Goal: Task Accomplishment & Management: Use online tool/utility

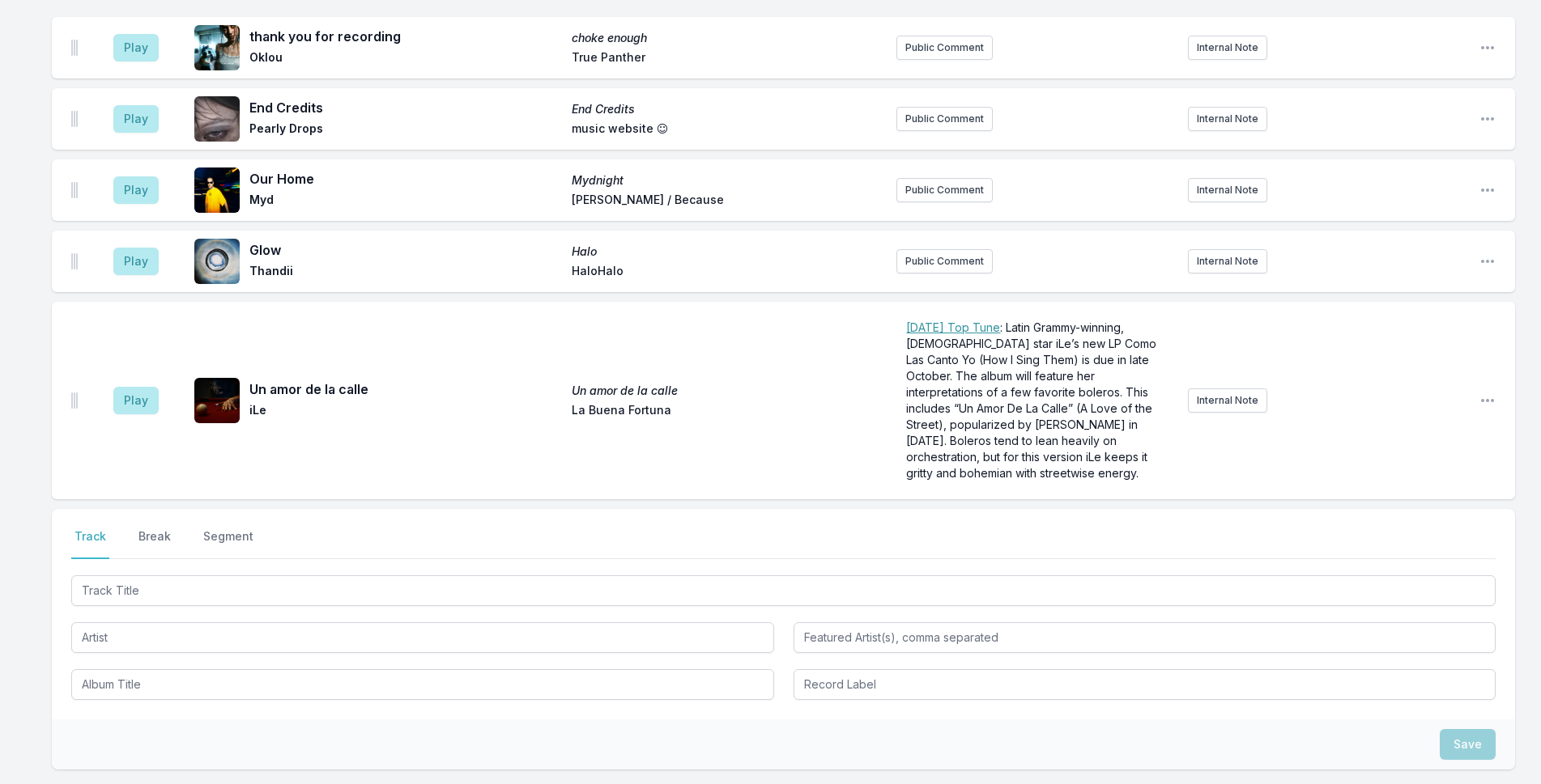
scroll to position [5068, 0]
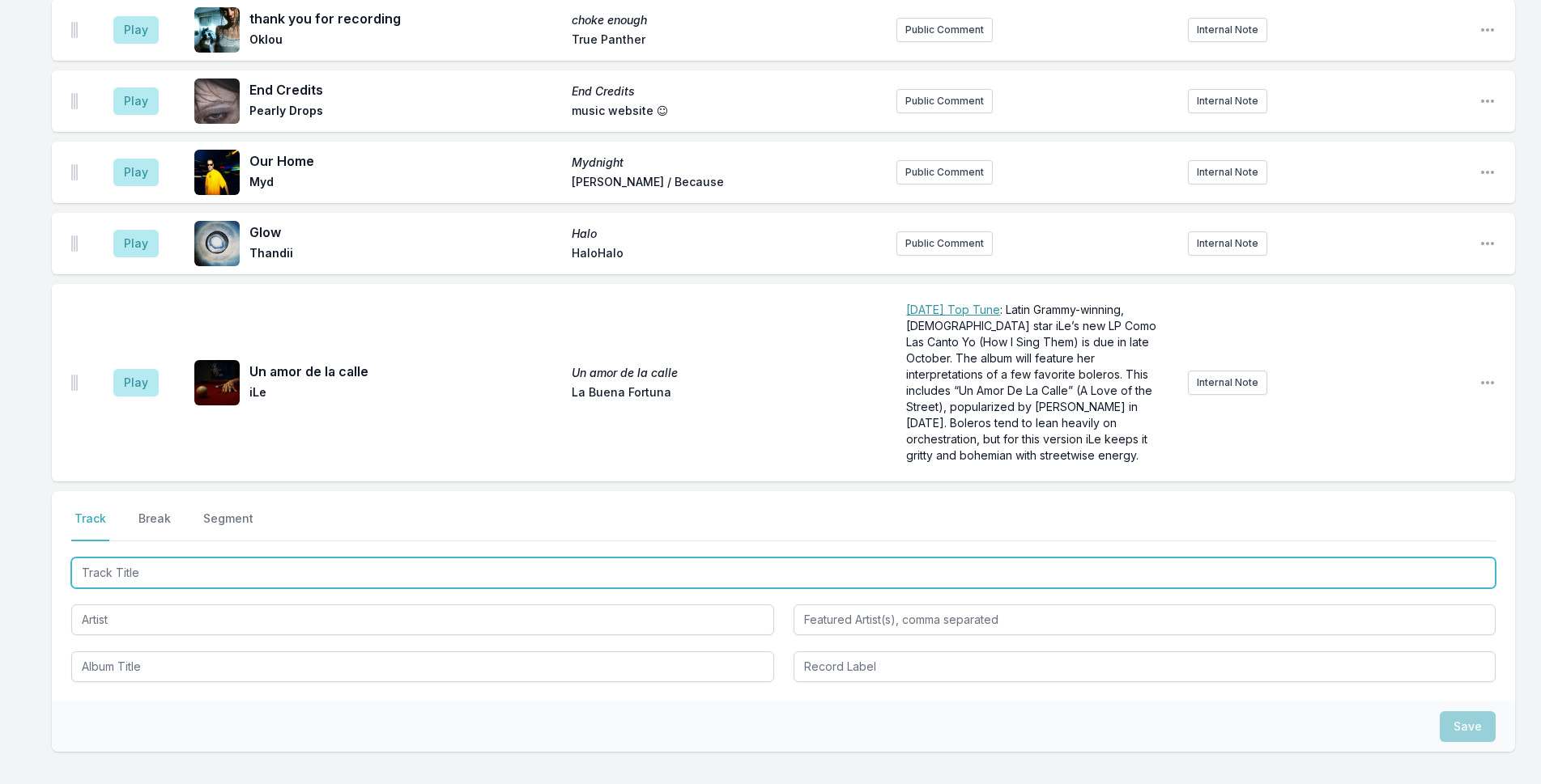
click at [568, 558] on input "Track Title" at bounding box center [784, 574] width 1425 height 31
type input "e"
type input "En Barranquilla Me Quedo"
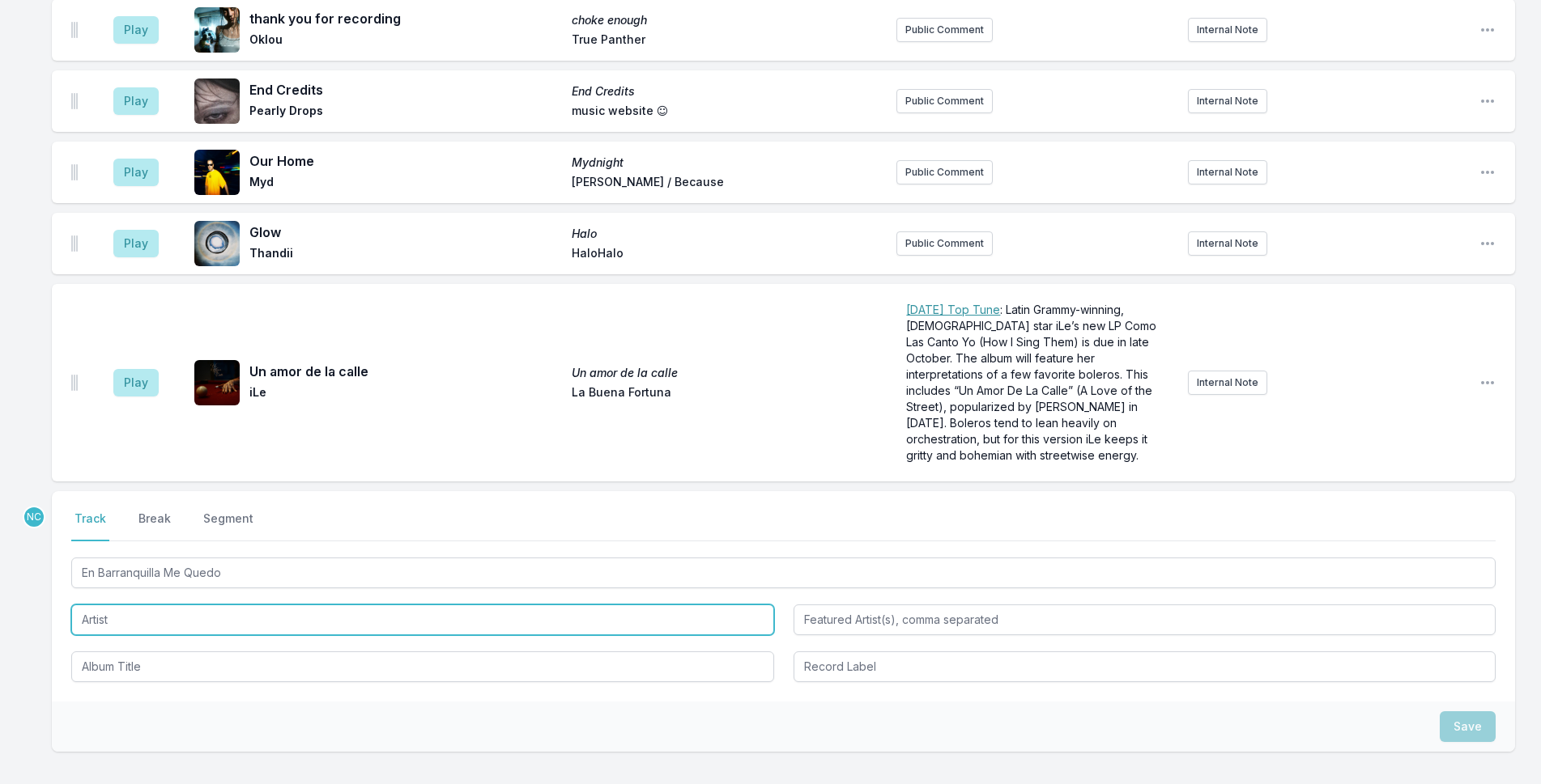
drag, startPoint x: 406, startPoint y: 500, endPoint x: 926, endPoint y: 365, distance: 537.2
click at [445, 604] on input "Artist" at bounding box center [423, 620] width 703 height 31
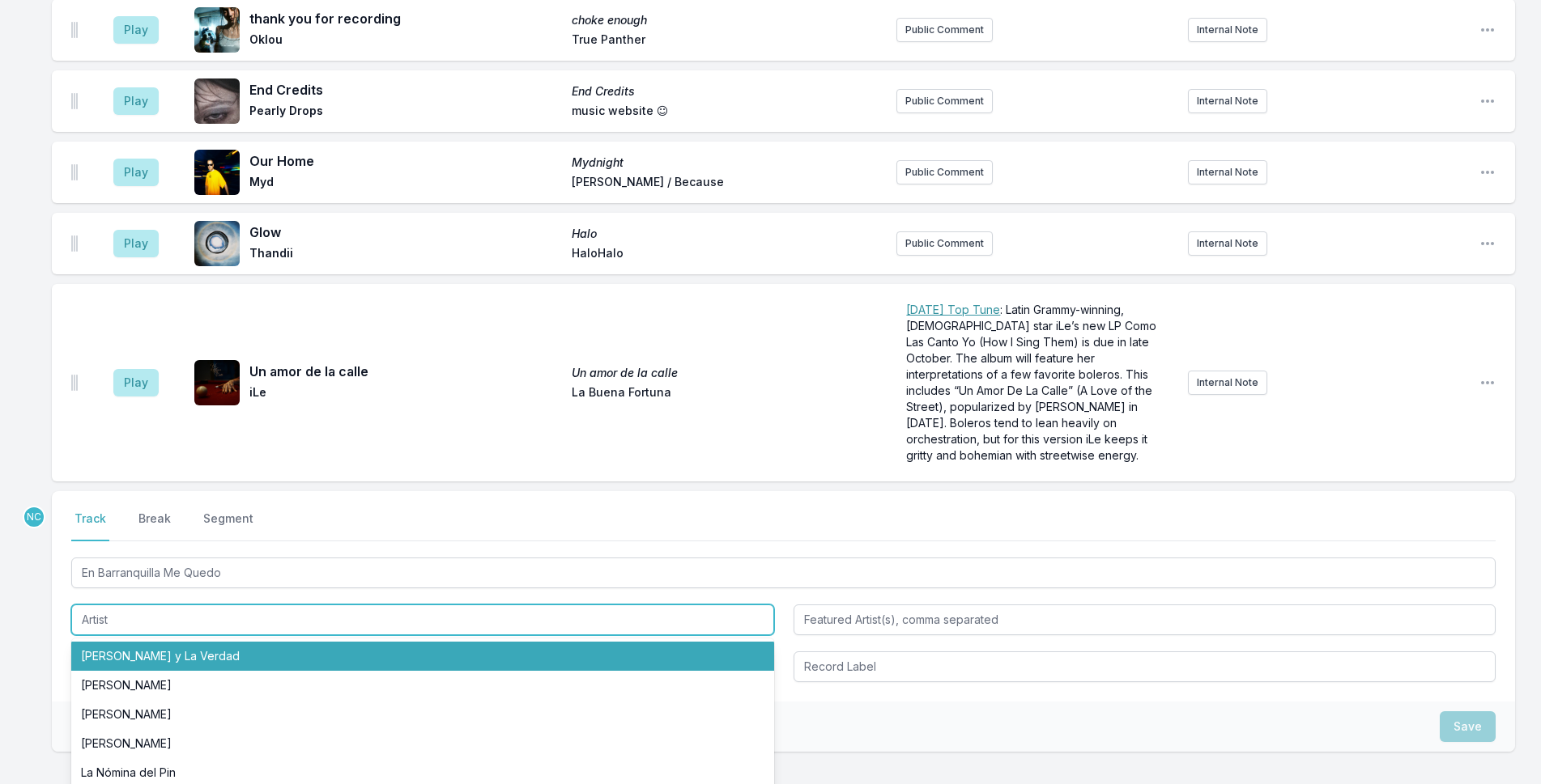
click at [278, 642] on li "[PERSON_NAME] y La Verdad" at bounding box center [423, 656] width 703 height 29
type input "[PERSON_NAME] y La Verdad"
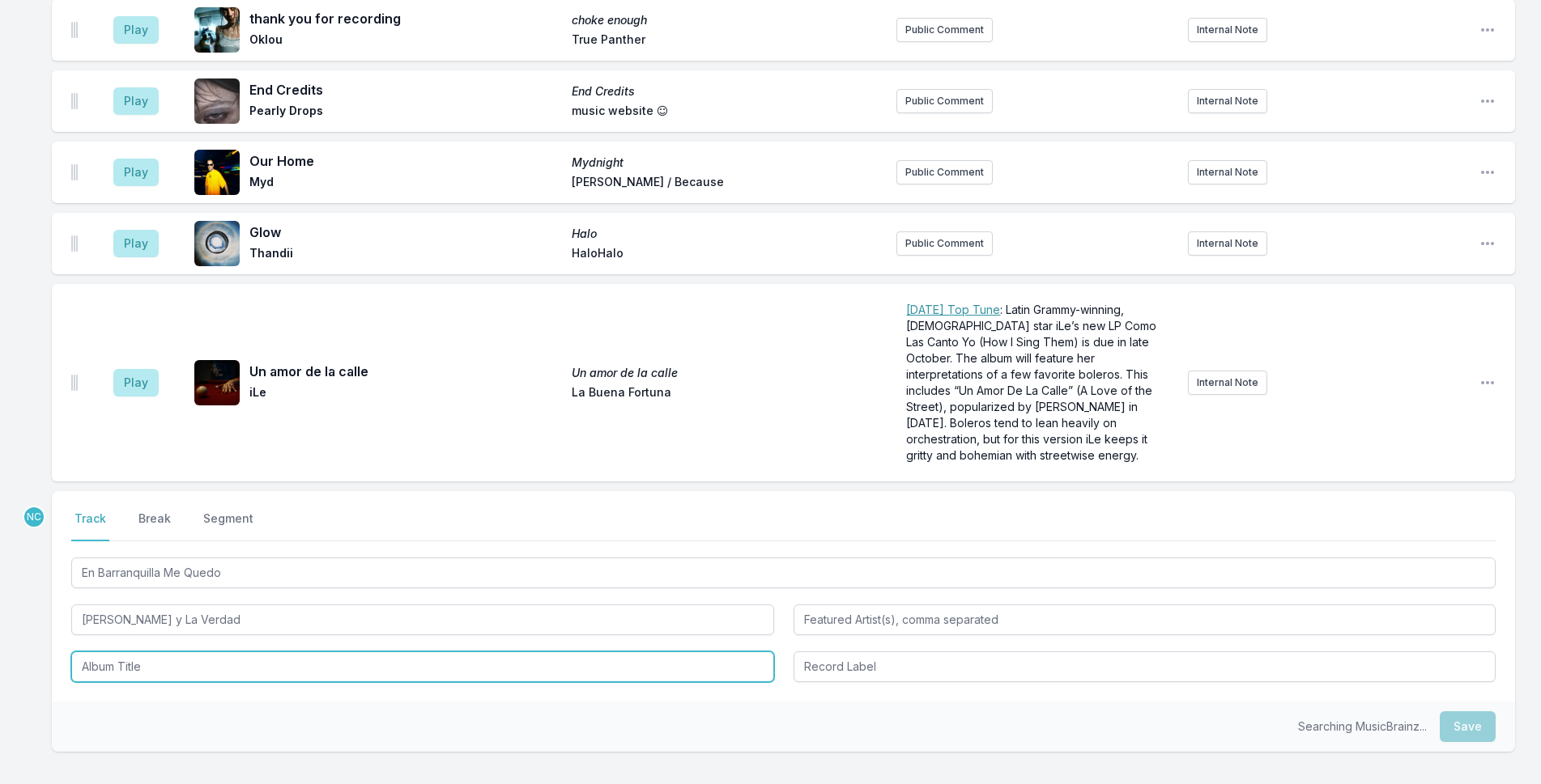
click at [278, 652] on input "Album Title" at bounding box center [423, 667] width 703 height 31
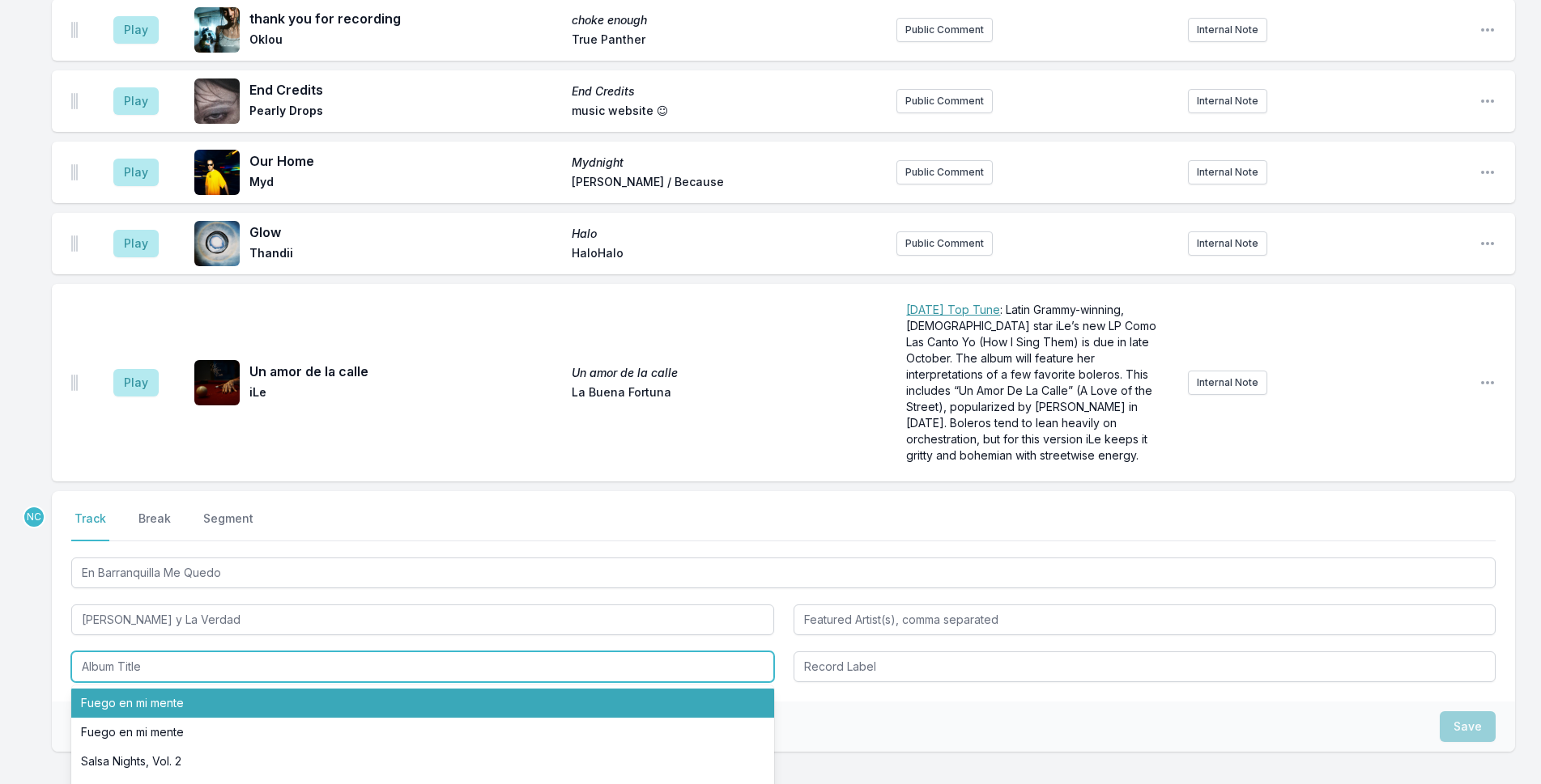
click at [281, 689] on li "Fuego en mi mente" at bounding box center [423, 704] width 703 height 29
type input "Fuego en mi mente"
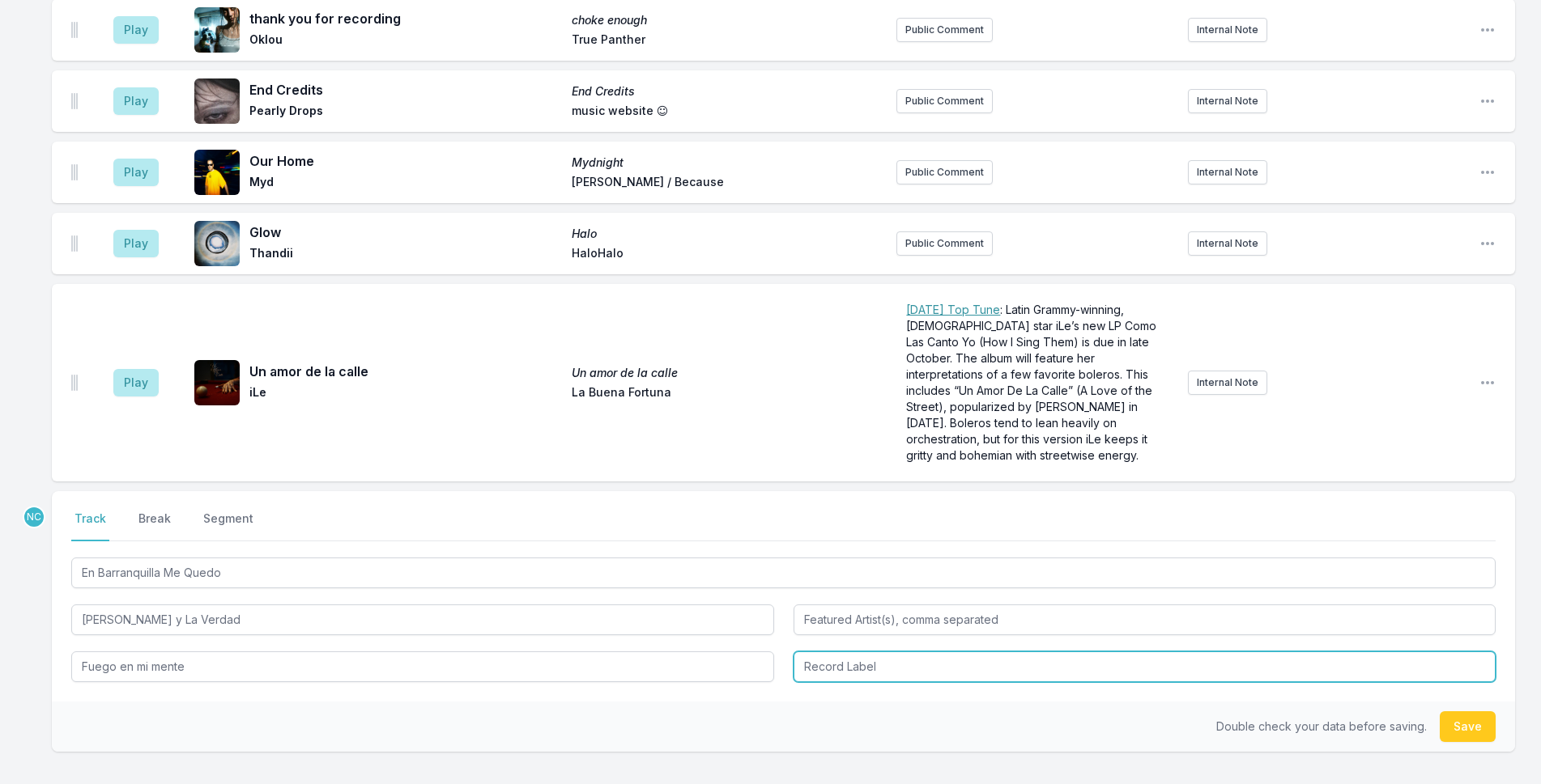
click at [1049, 652] on input "Record Label" at bounding box center [1144, 667] width 703 height 31
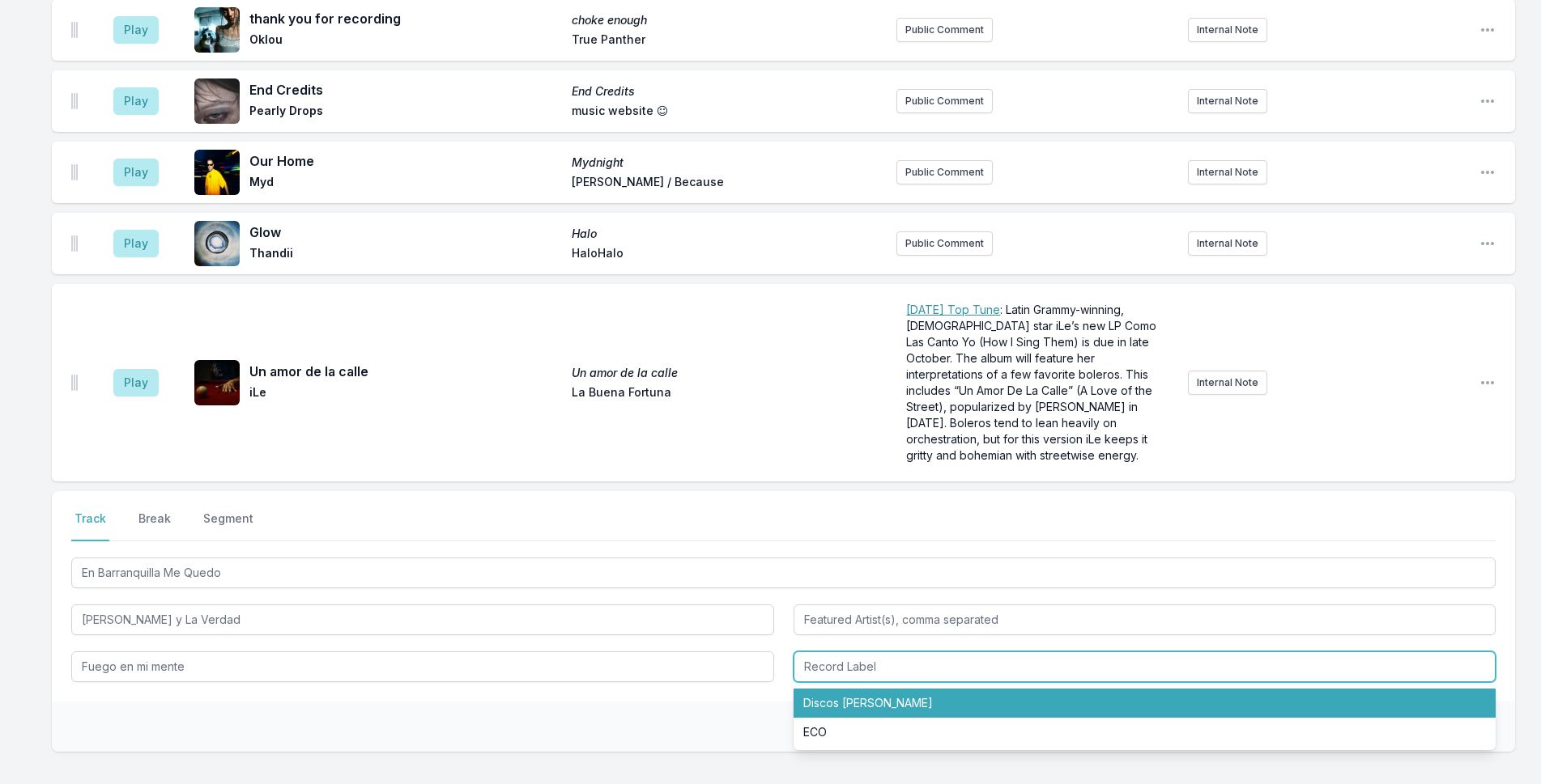
click at [1075, 689] on li "Discos [PERSON_NAME]" at bounding box center [1144, 704] width 703 height 29
type input "Discos [PERSON_NAME]"
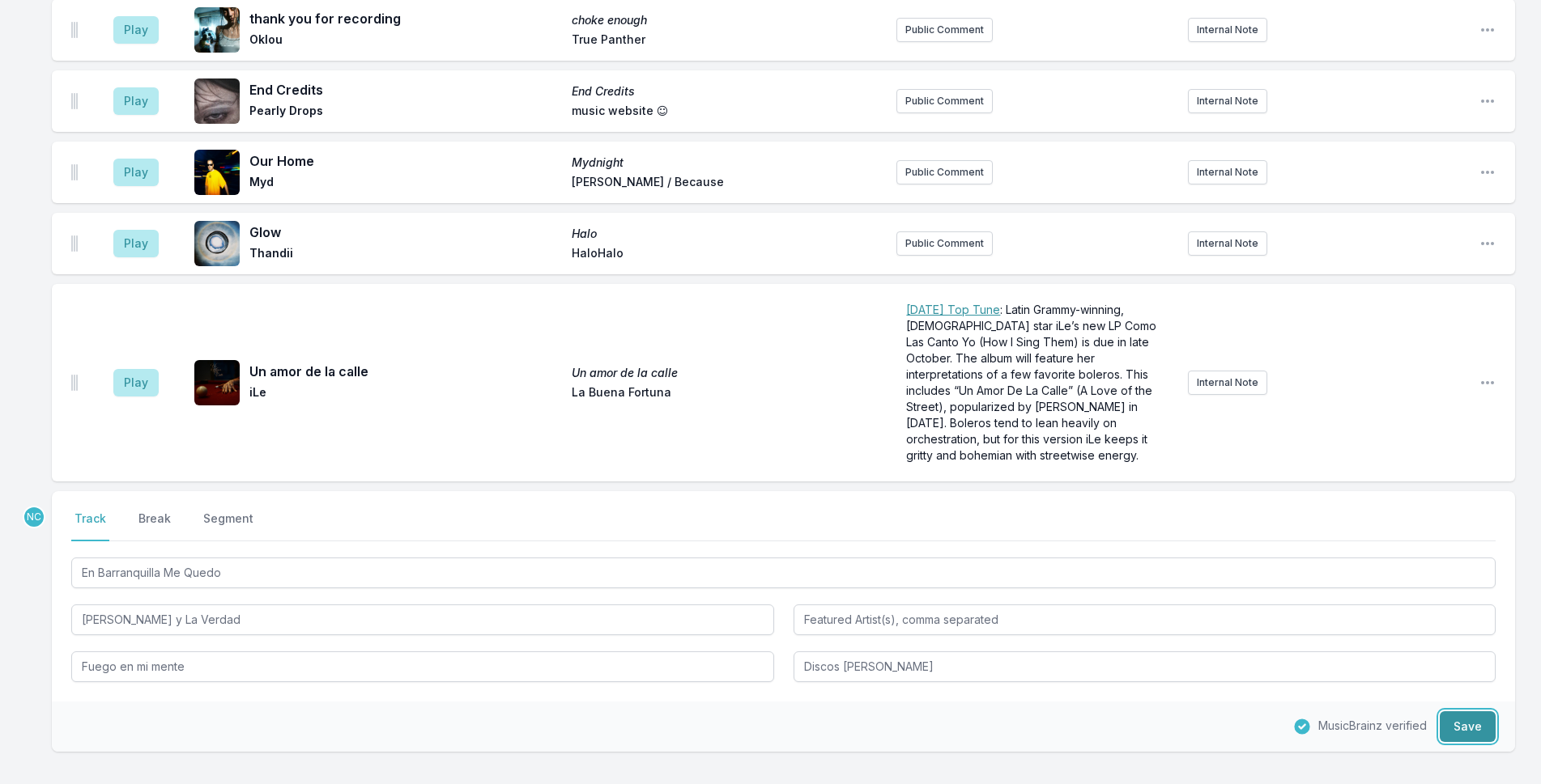
click at [1484, 712] on button "Save" at bounding box center [1468, 727] width 56 height 31
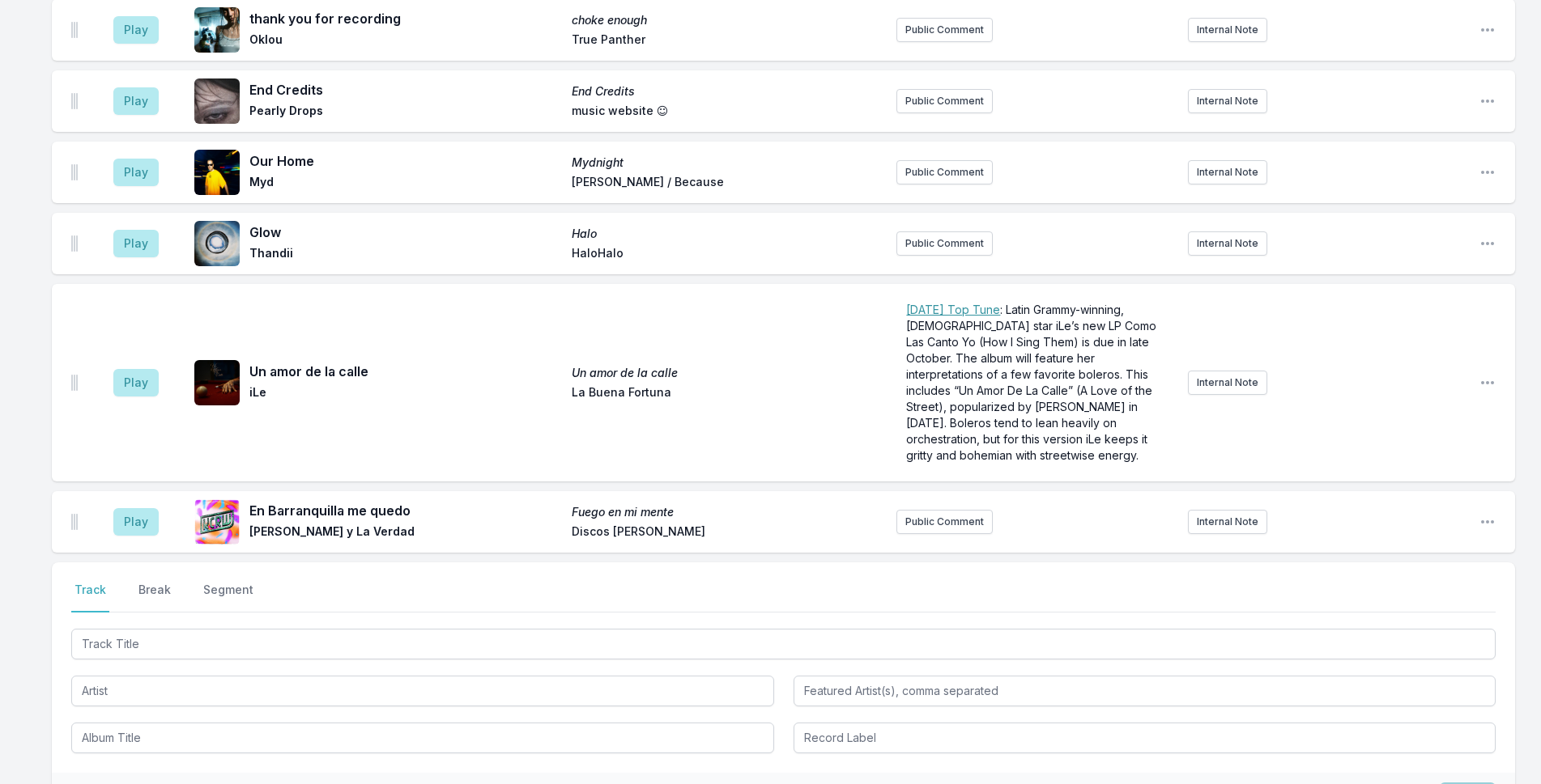
scroll to position [5139, 0]
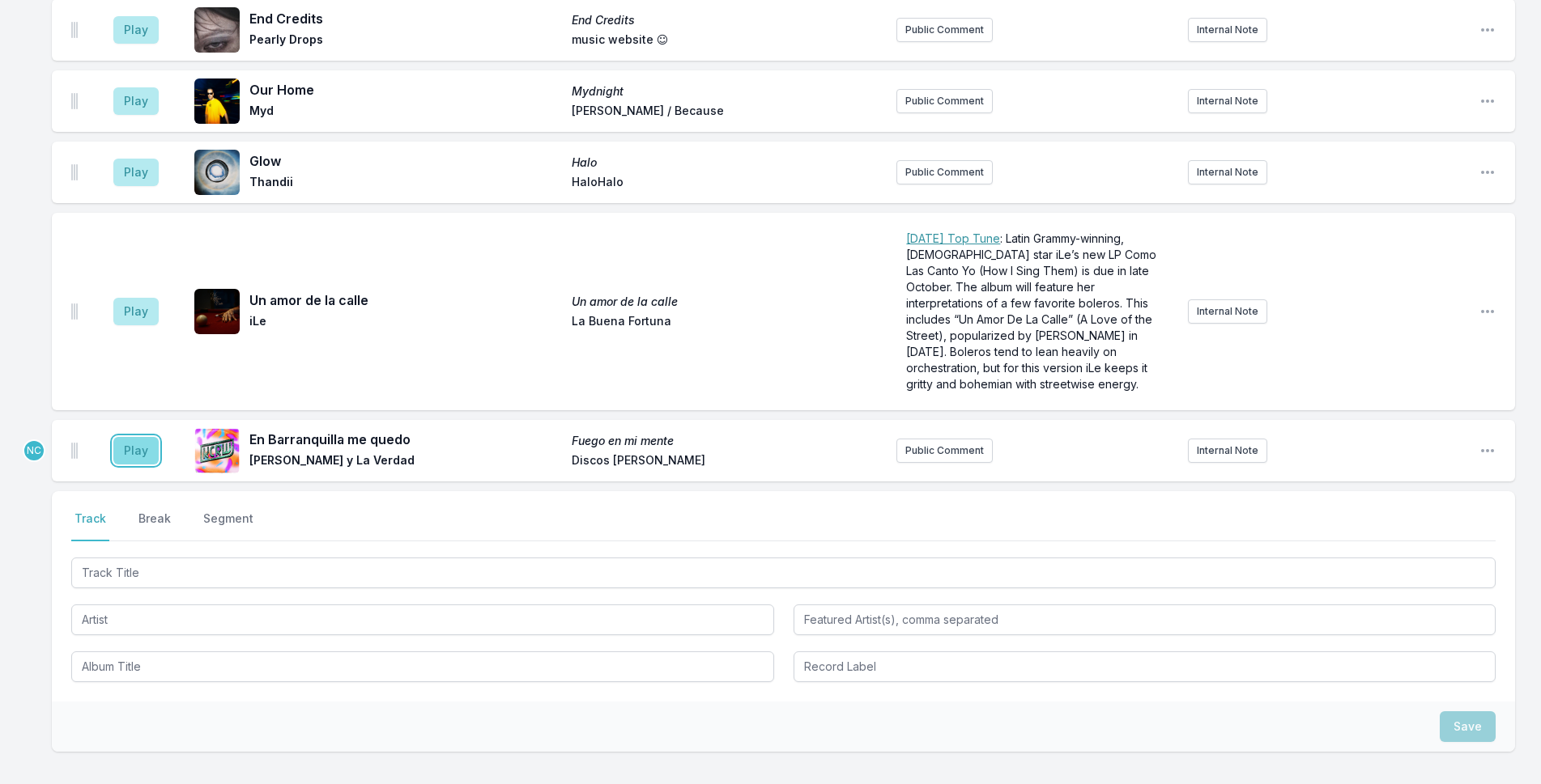
click at [127, 437] on button "Play" at bounding box center [136, 451] width 46 height 28
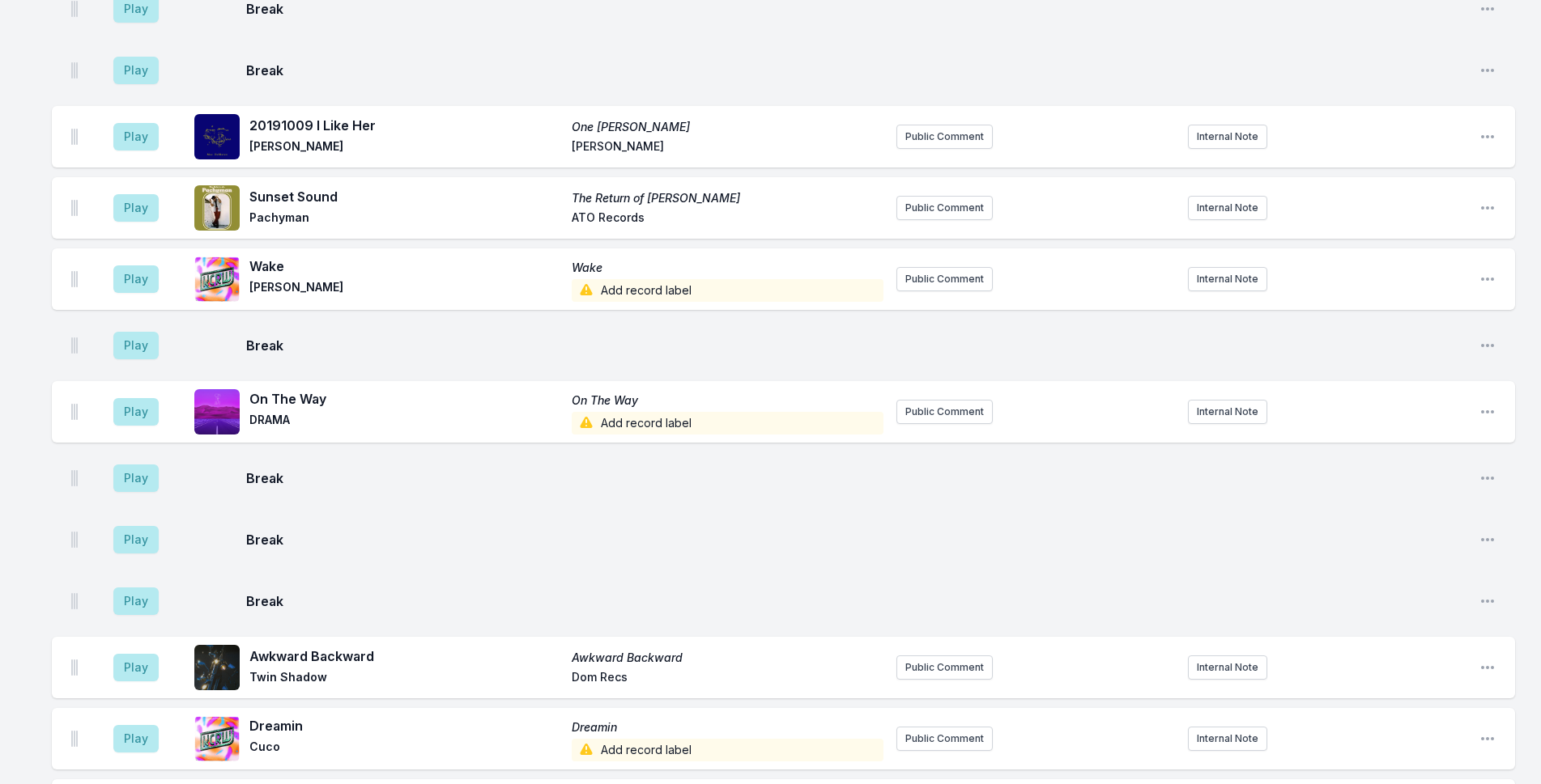
scroll to position [3034, 0]
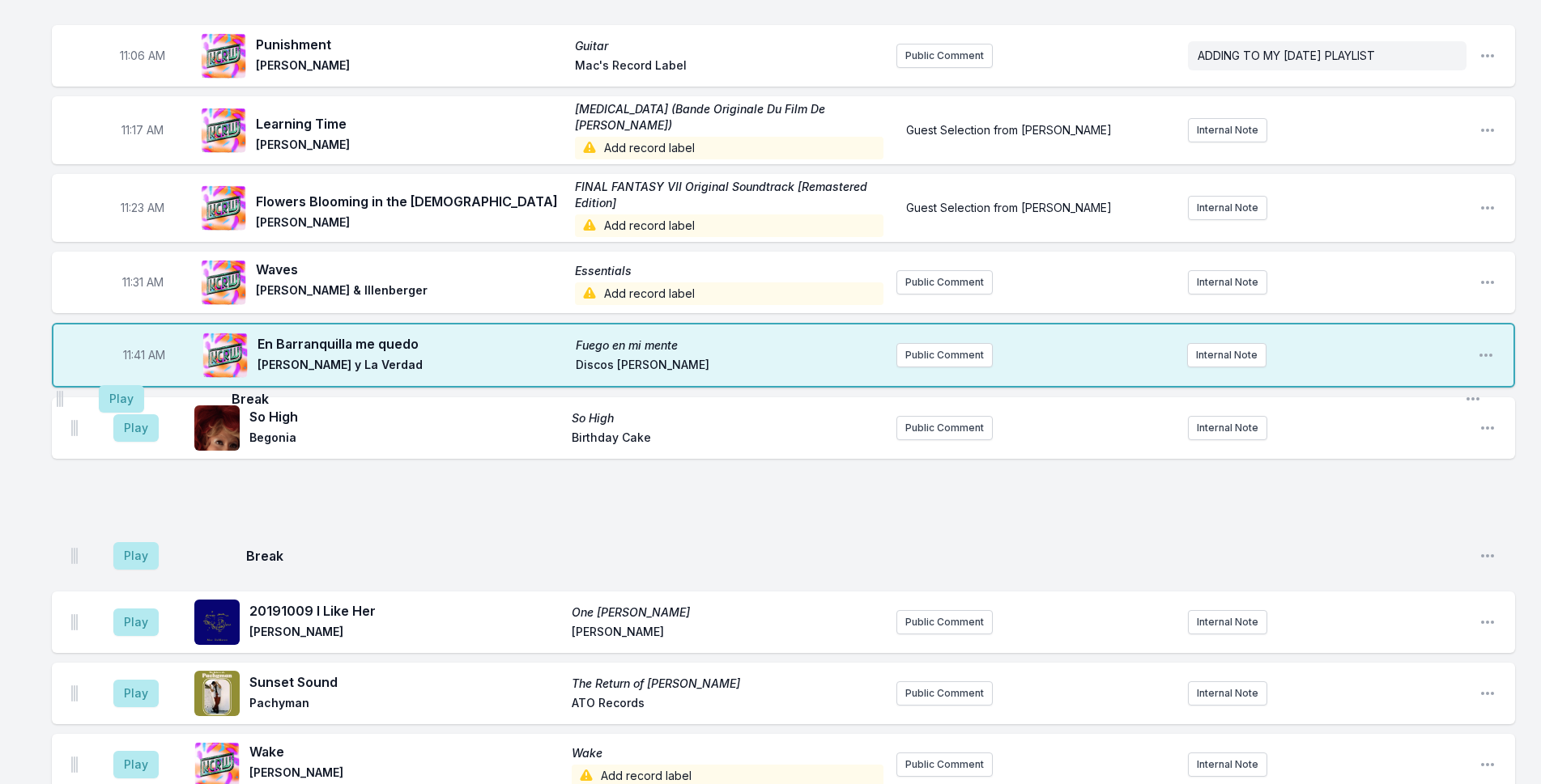
drag, startPoint x: 76, startPoint y: 375, endPoint x: 62, endPoint y: 388, distance: 19.1
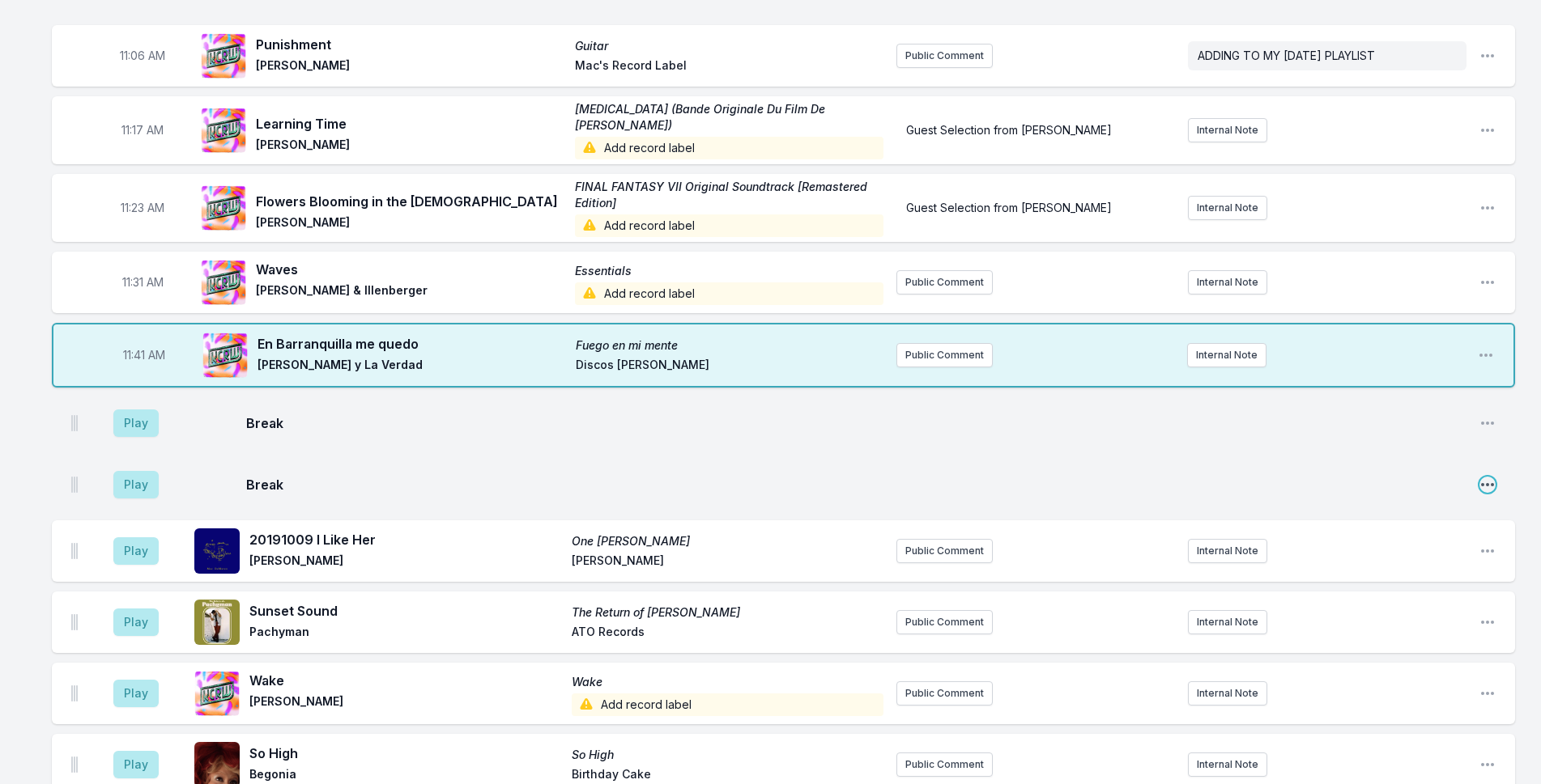
click at [1485, 477] on icon "Open playlist item options" at bounding box center [1487, 485] width 16 height 16
click at [1428, 503] on button "Edit Timestamp" at bounding box center [1404, 518] width 181 height 29
type input "11:35"
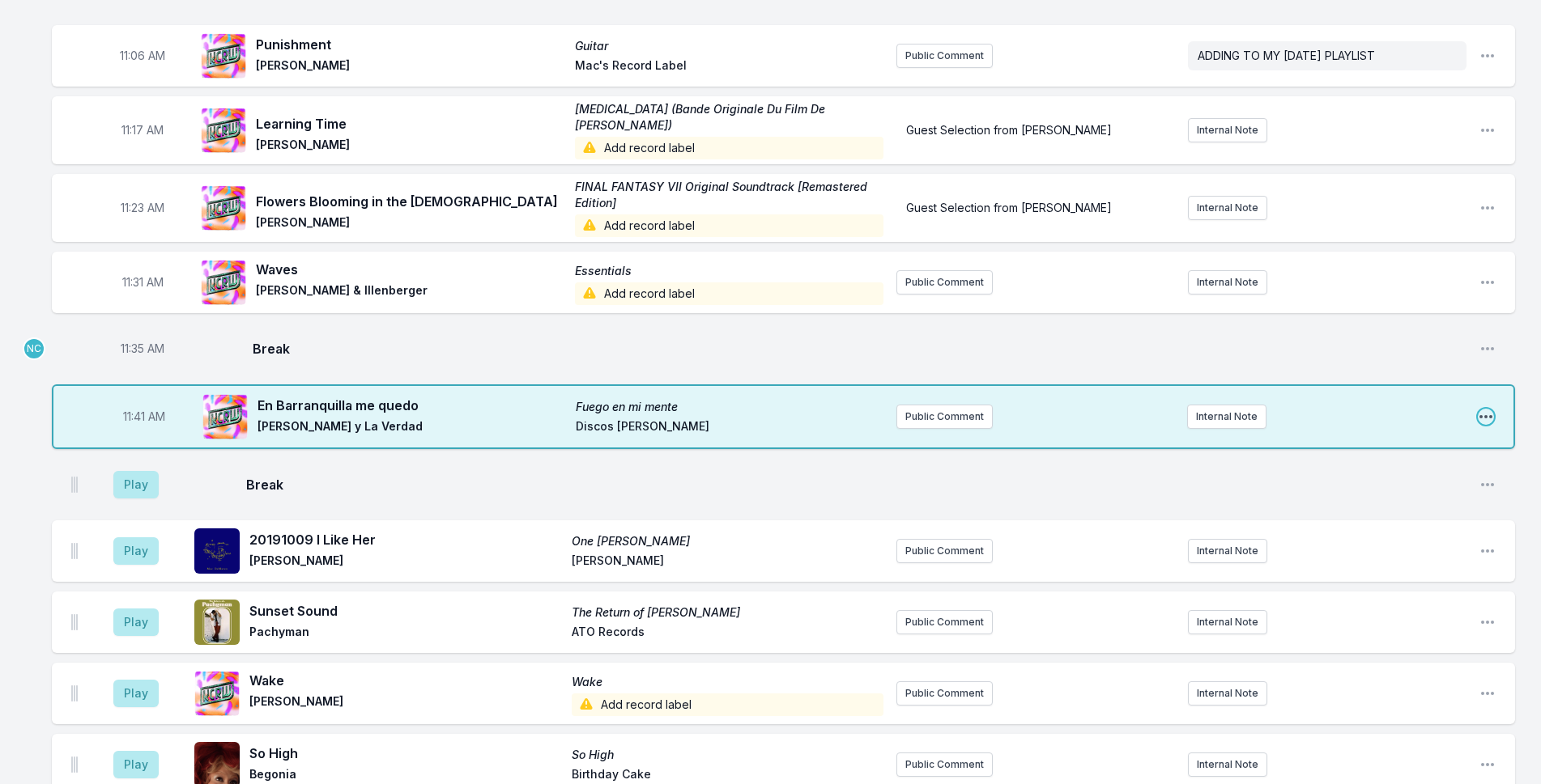
click at [1487, 409] on icon "Open playlist item options" at bounding box center [1486, 417] width 16 height 16
click at [1476, 435] on button "Edit Timestamp" at bounding box center [1403, 449] width 181 height 29
type input "11:37"
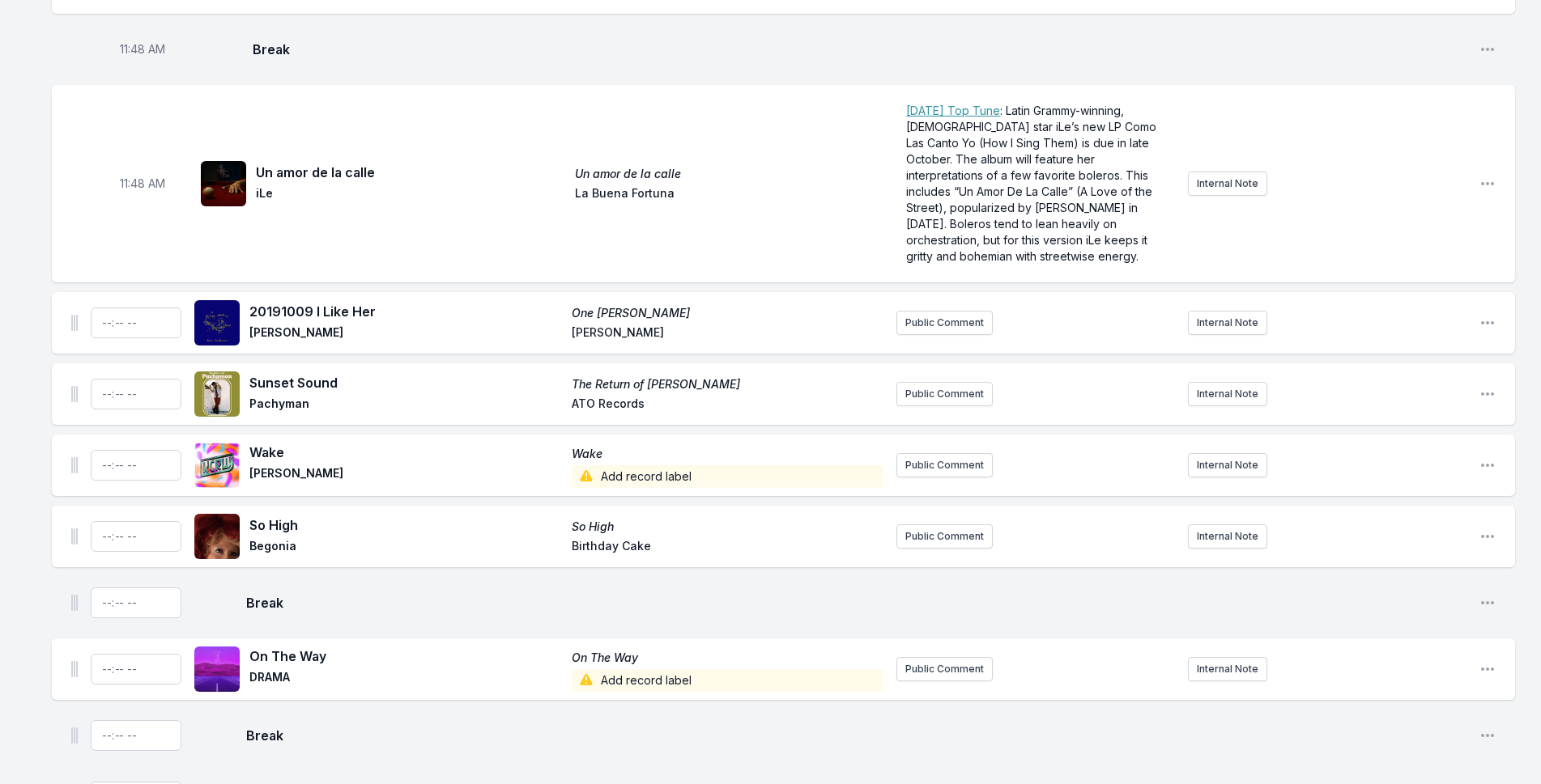
scroll to position [3602, 0]
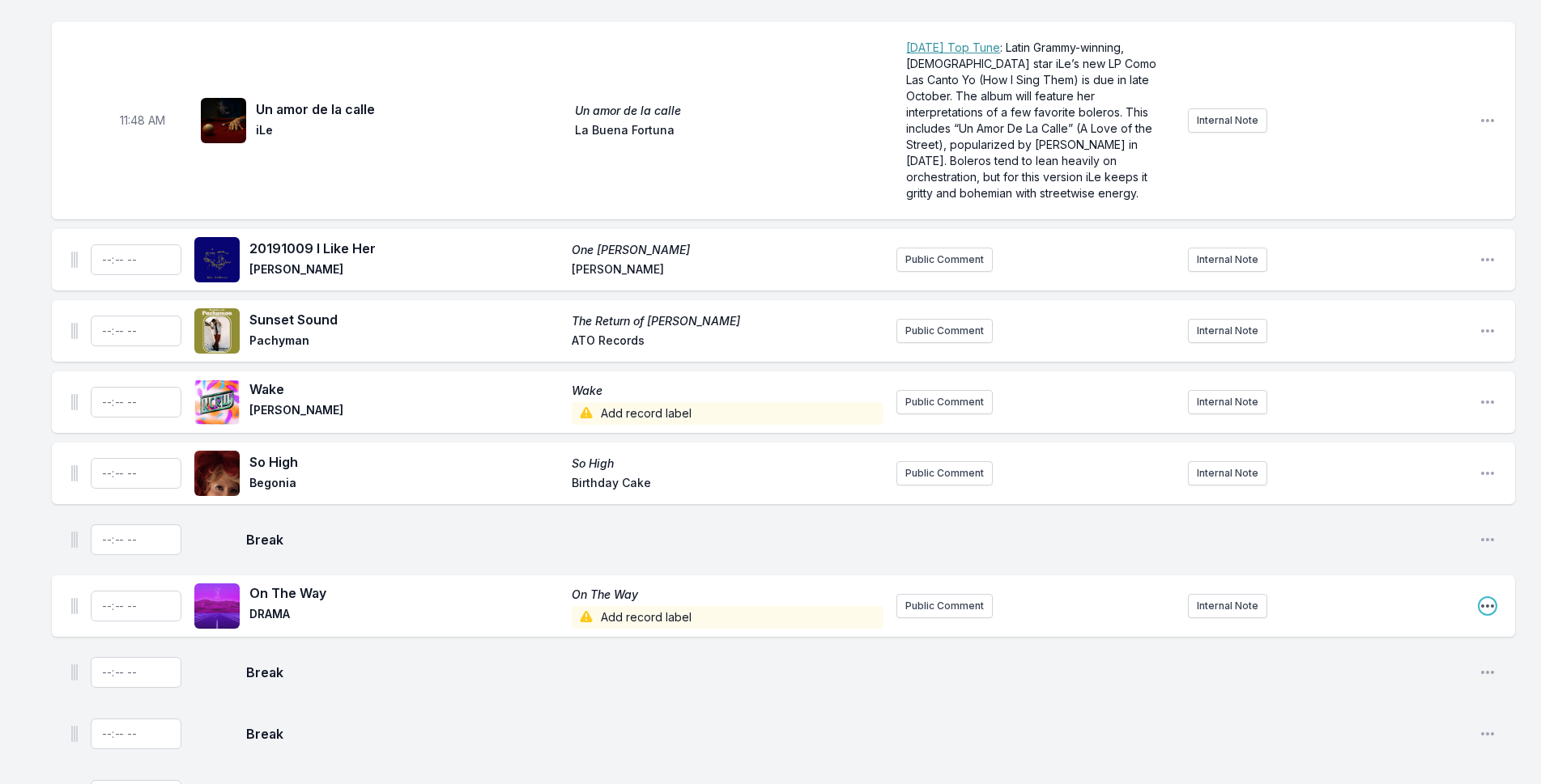
click at [1488, 604] on icon "Open playlist item options" at bounding box center [1487, 606] width 13 height 3
click at [1474, 624] on button "Edit Timestamp" at bounding box center [1404, 639] width 181 height 29
type input "11:57"
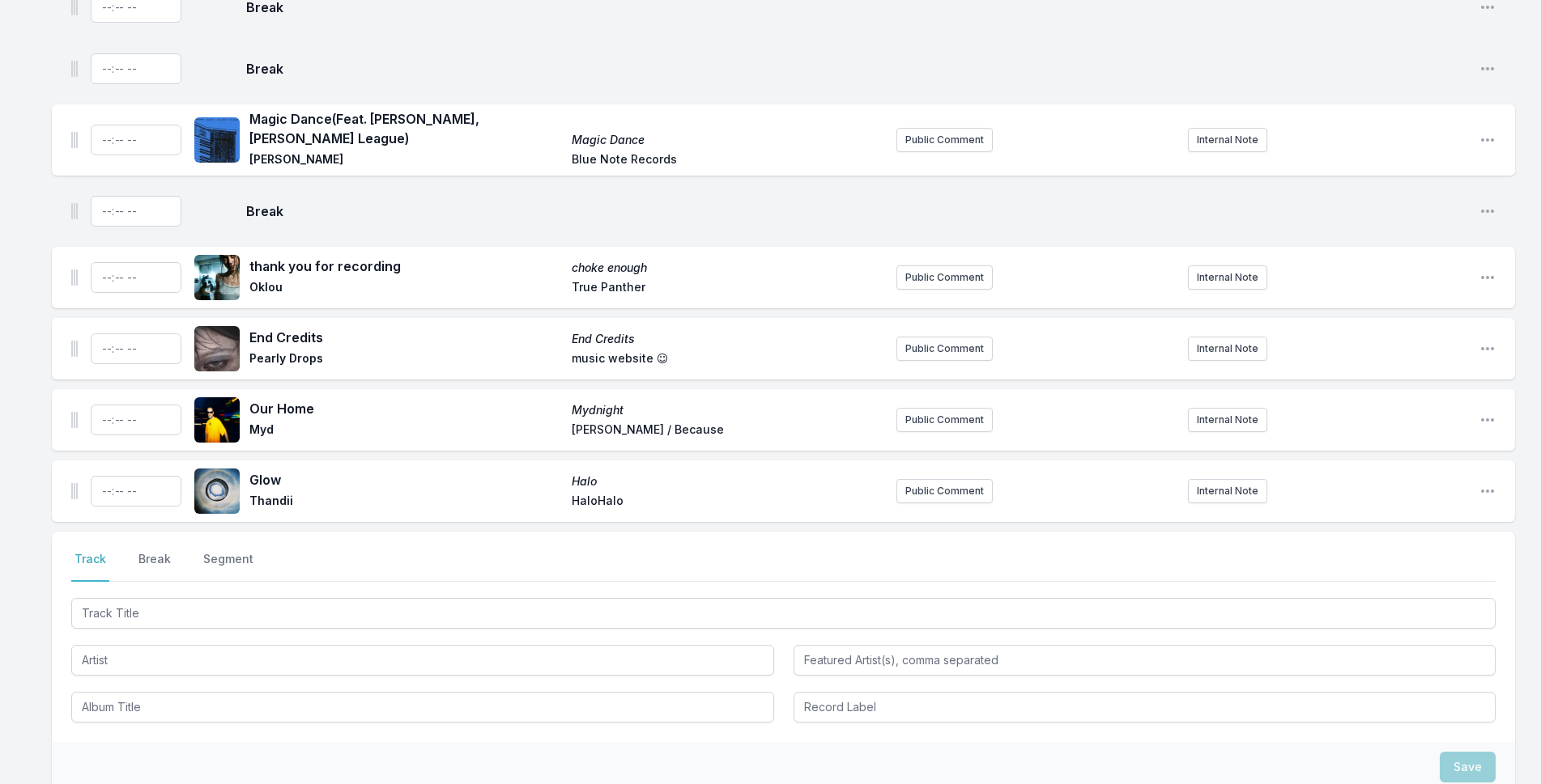
scroll to position [5208, 0]
